Goal: Register for event/course

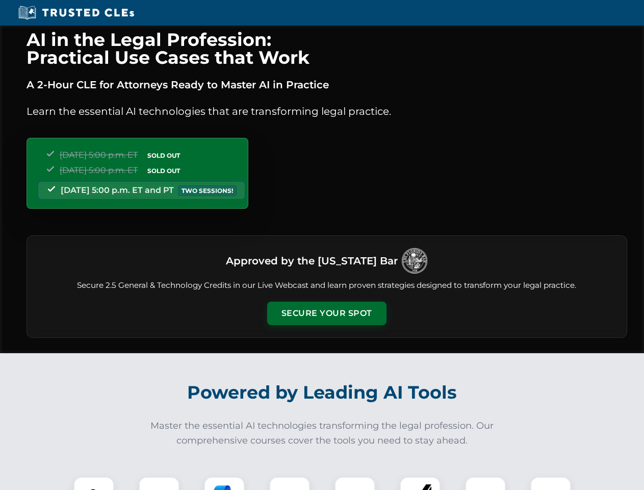
click at [326, 313] on button "Secure Your Spot" at bounding box center [326, 313] width 119 height 23
click at [94, 483] on img at bounding box center [94, 497] width 30 height 30
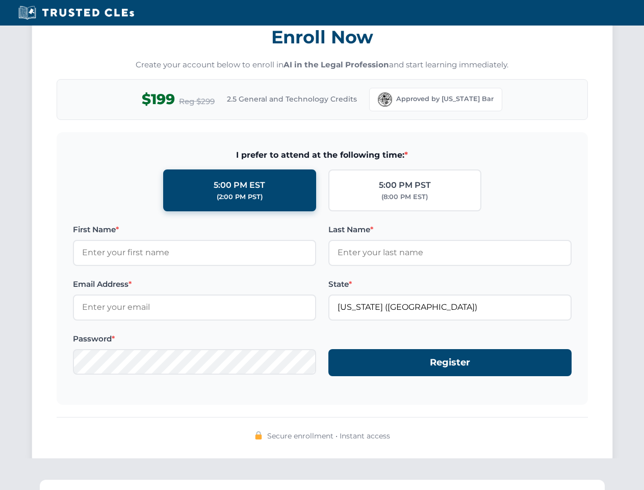
scroll to position [1001, 0]
